Goal: Communication & Community: Answer question/provide support

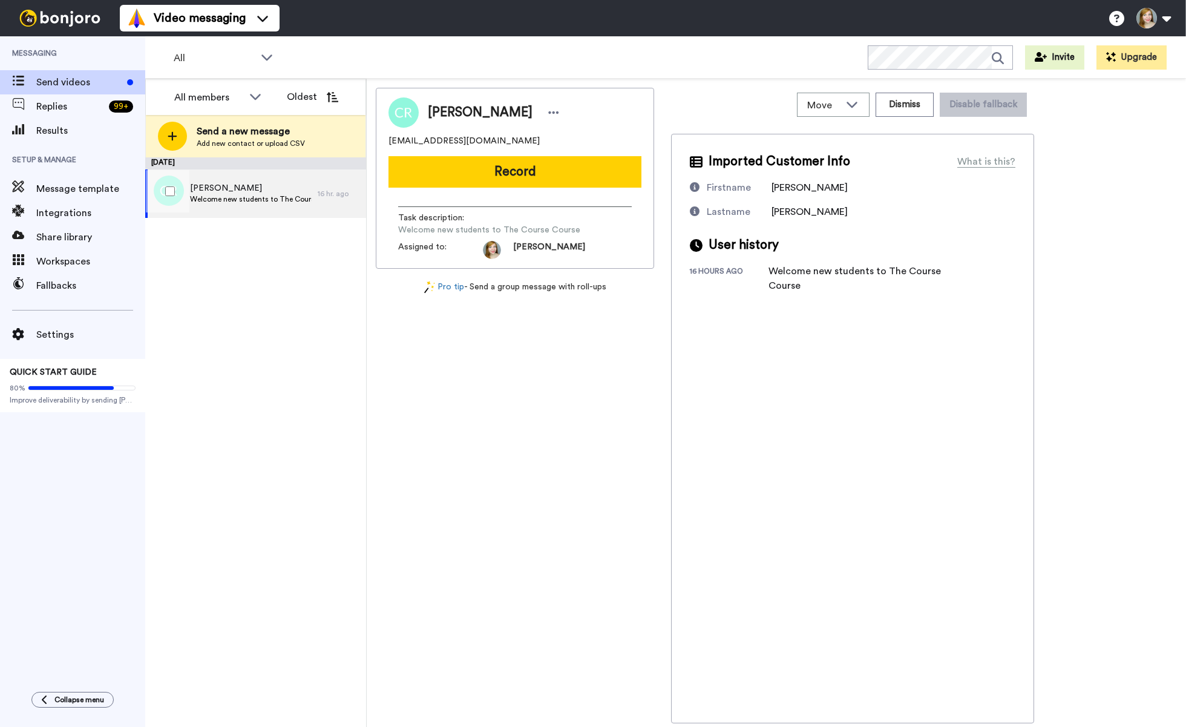
click at [222, 189] on span "[PERSON_NAME]" at bounding box center [251, 188] width 122 height 12
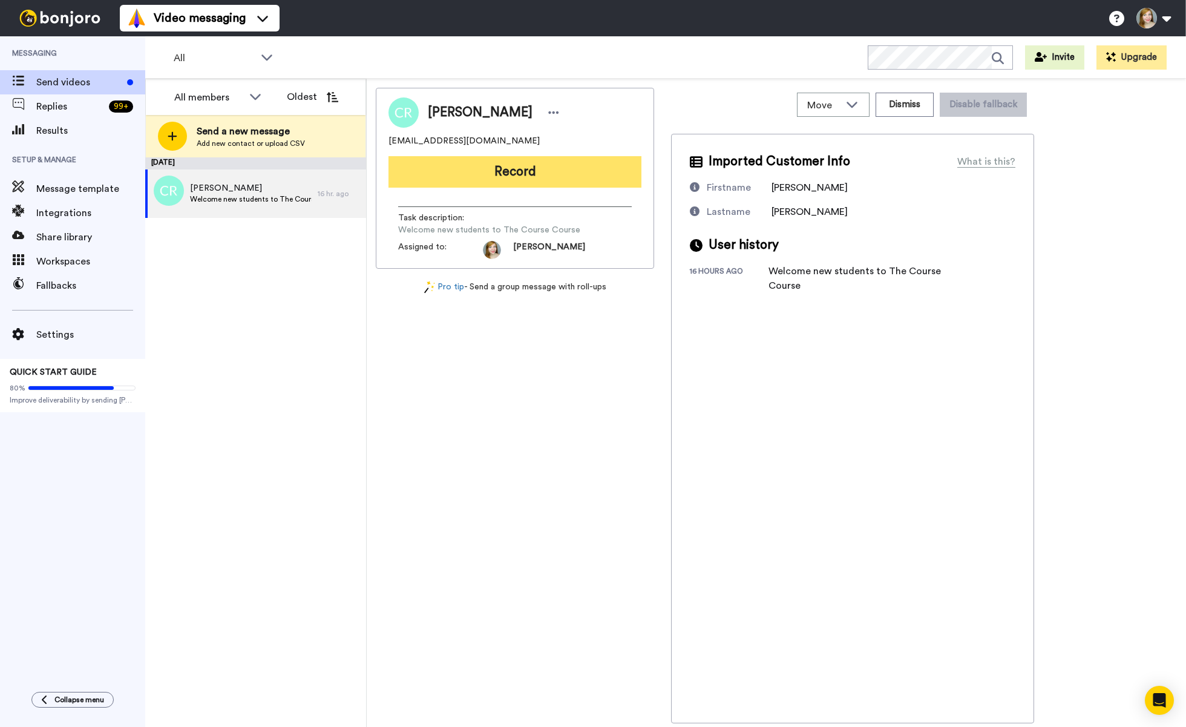
click at [472, 181] on button "Record" at bounding box center [515, 171] width 253 height 31
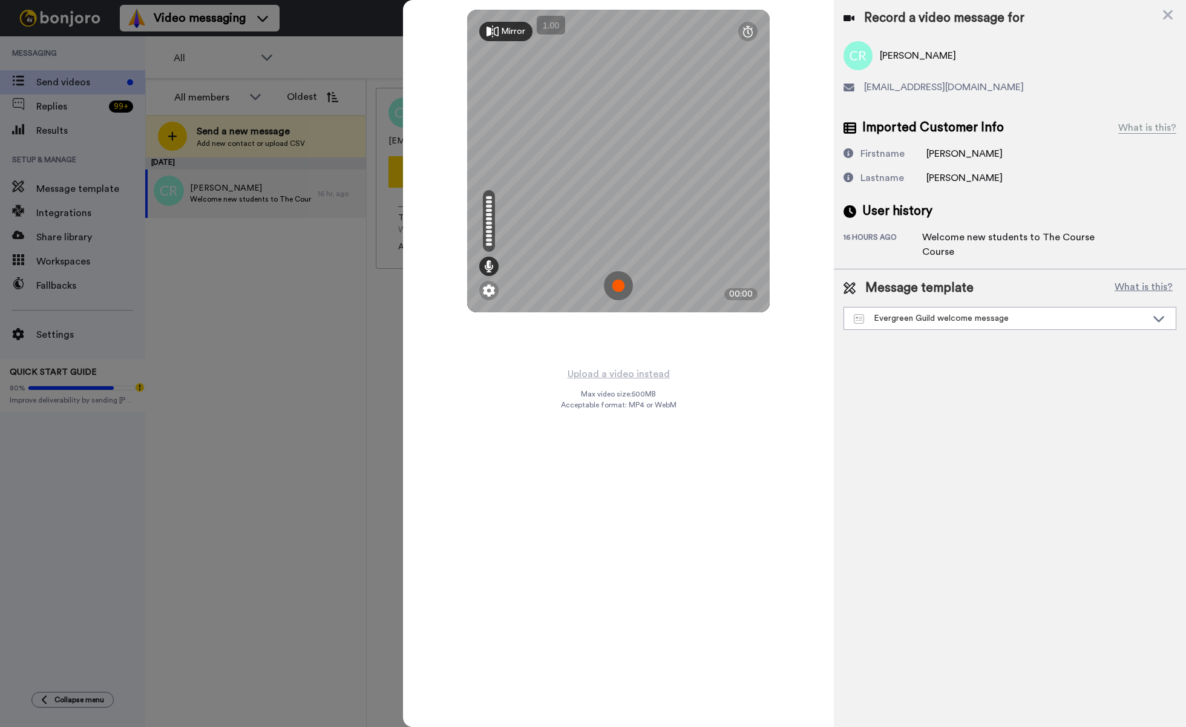
click at [622, 288] on img at bounding box center [618, 285] width 29 height 29
click at [622, 285] on img at bounding box center [618, 285] width 29 height 29
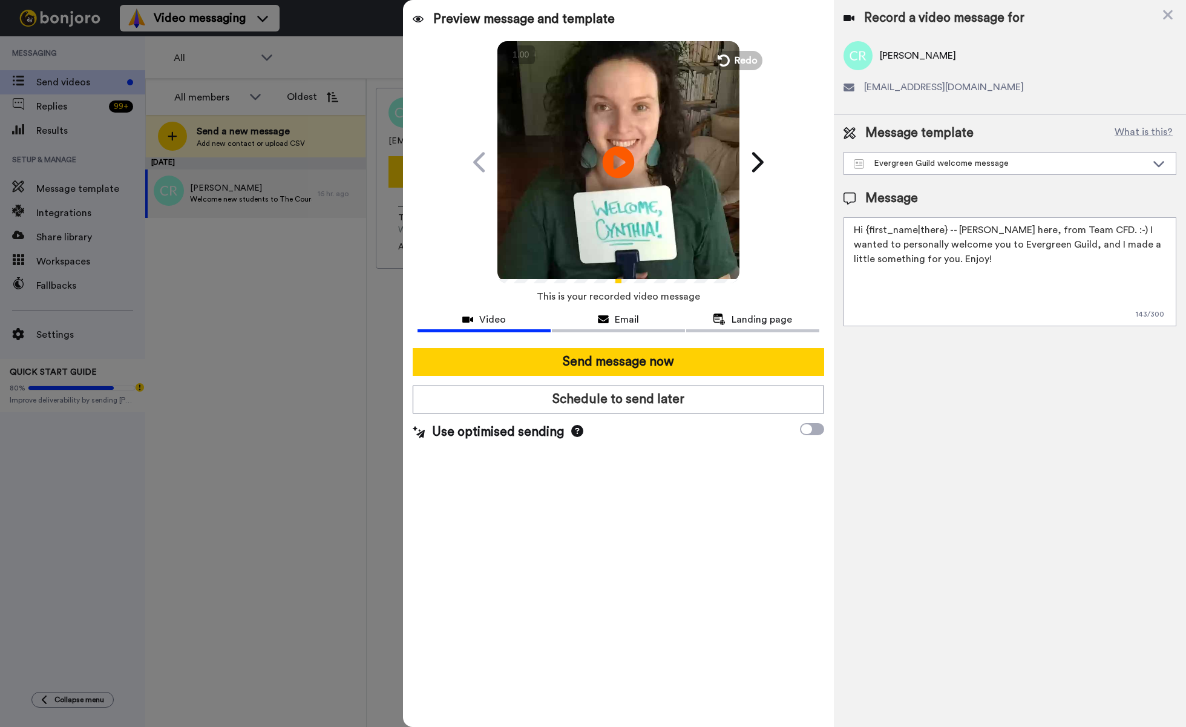
click at [624, 160] on icon "Play/Pause" at bounding box center [619, 162] width 32 height 58
click at [918, 168] on div "Evergreen Guild welcome message" at bounding box center [1000, 163] width 293 height 12
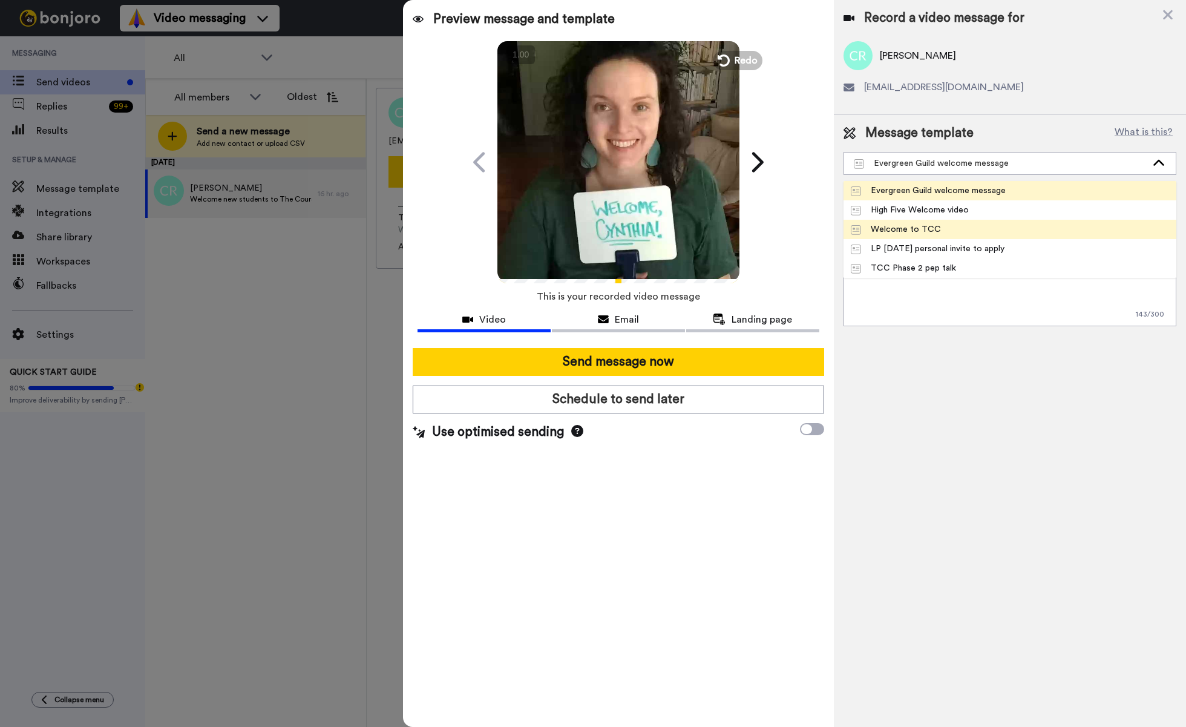
click at [912, 230] on div "Welcome to TCC" at bounding box center [896, 229] width 90 height 12
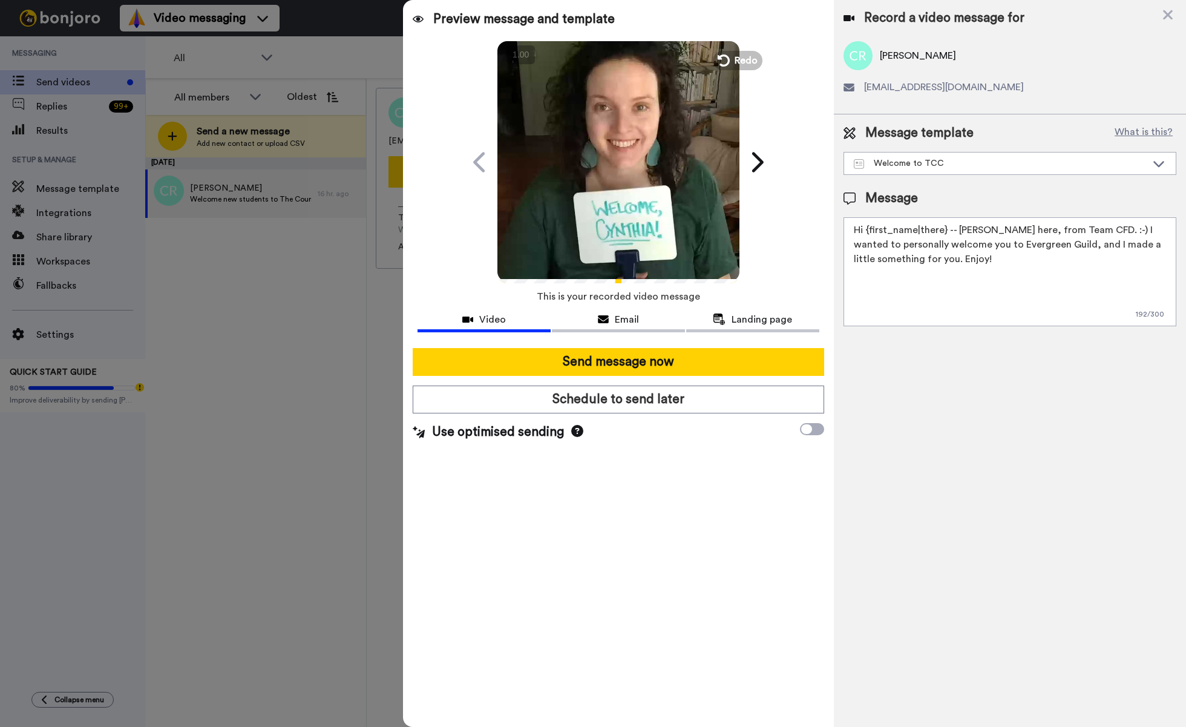
type textarea "Hello hi [PERSON_NAME] {first_name|there}! 💃 I recorded a message just for you.…"
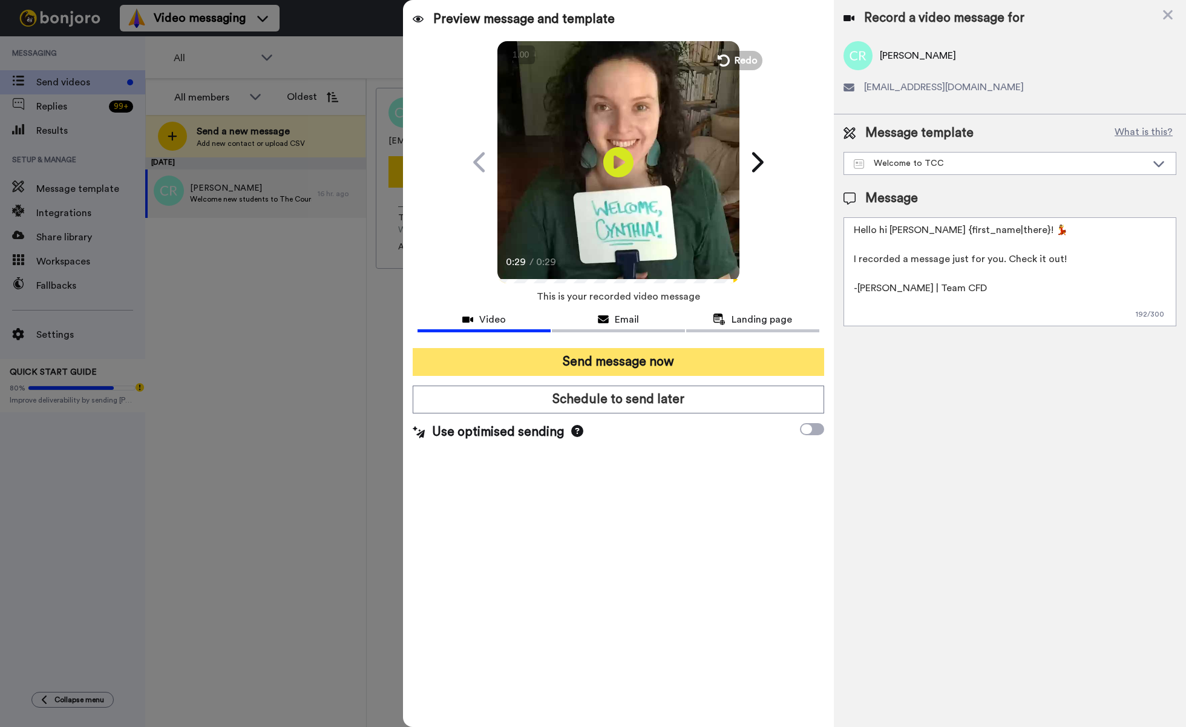
click at [689, 359] on button "Send message now" at bounding box center [618, 362] width 411 height 28
